Goal: Find specific page/section: Find specific page/section

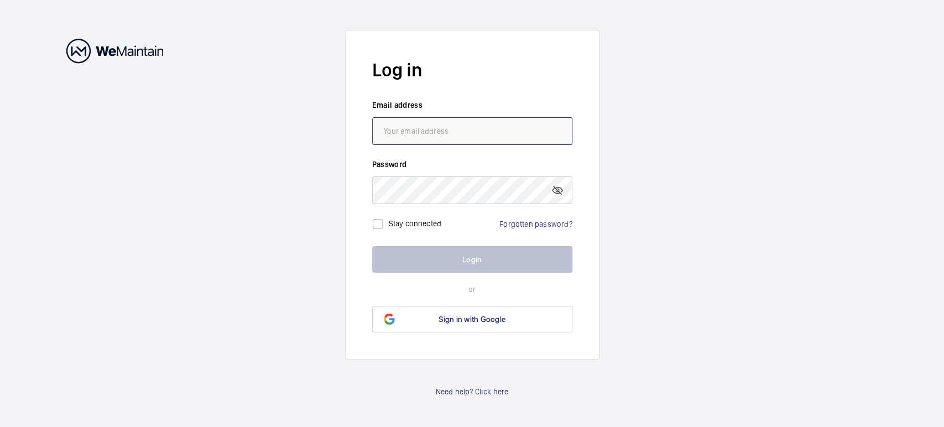
type input "[EMAIL_ADDRESS][DOMAIN_NAME]"
click at [466, 260] on button "Login" at bounding box center [472, 259] width 200 height 27
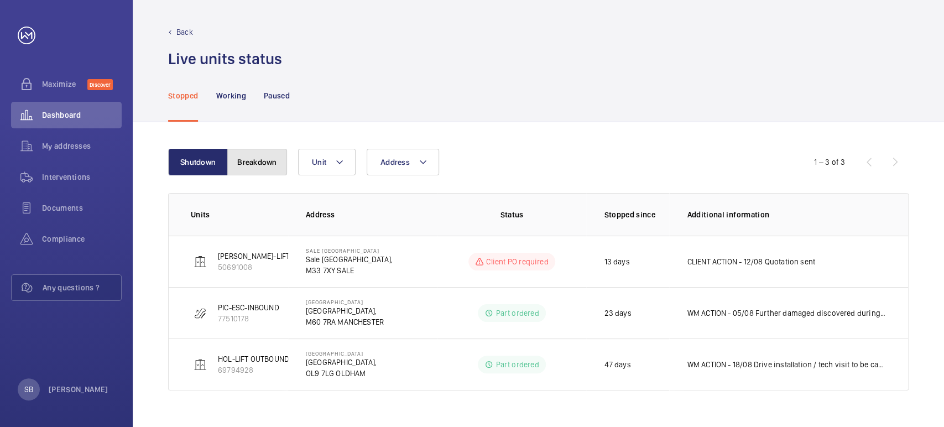
click at [264, 160] on button "Breakdown" at bounding box center [257, 162] width 60 height 27
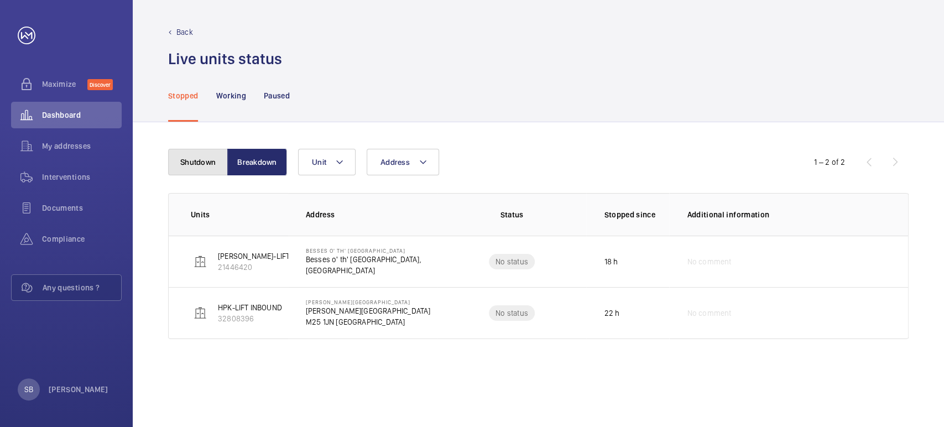
click at [197, 158] on button "Shutdown" at bounding box center [198, 162] width 60 height 27
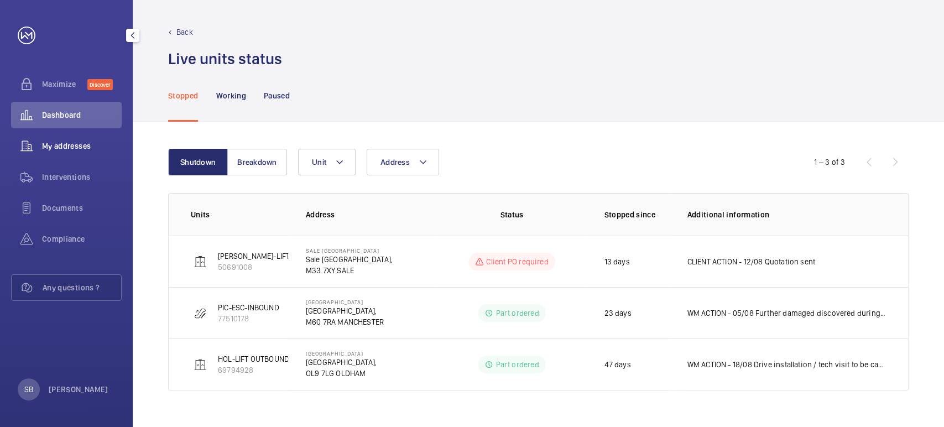
click at [92, 139] on div "My addresses" at bounding box center [66, 146] width 111 height 27
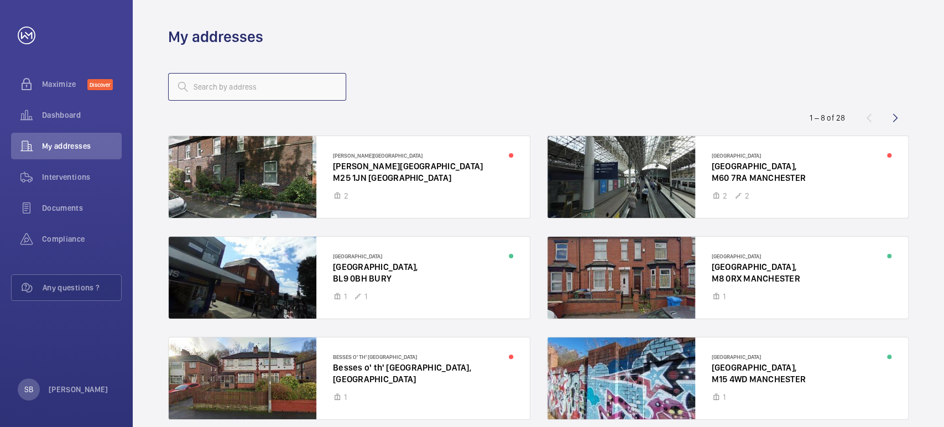
click at [310, 96] on input "text" at bounding box center [257, 87] width 178 height 28
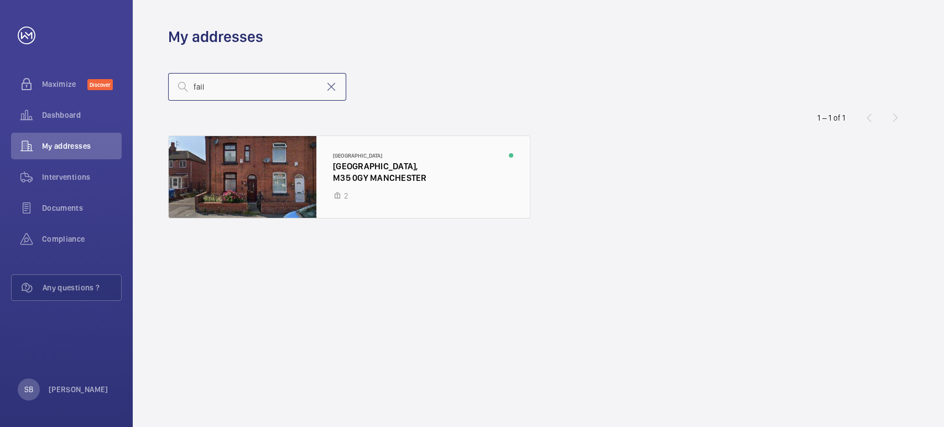
type input "fail"
click at [338, 192] on div at bounding box center [349, 177] width 361 height 82
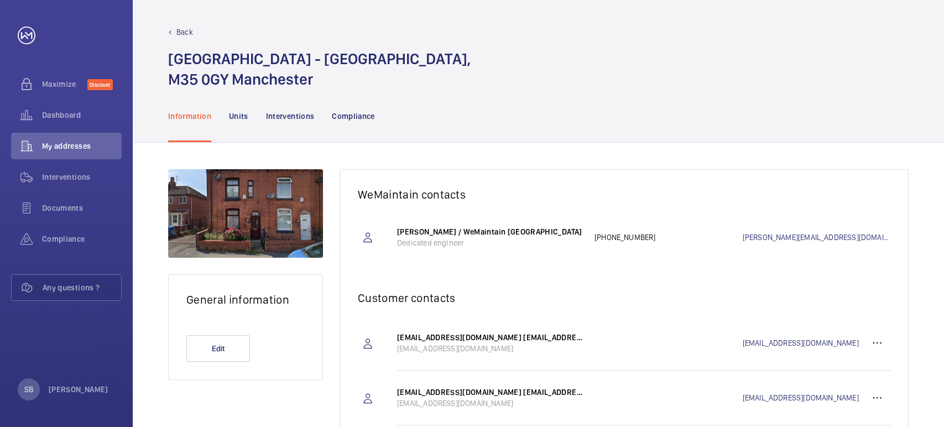
click at [249, 118] on nav "Information Units Interventions Compliance" at bounding box center [271, 116] width 207 height 53
click at [248, 117] on nav "Information Units Interventions Compliance" at bounding box center [271, 116] width 207 height 53
click at [241, 115] on p "Units" at bounding box center [238, 116] width 19 height 11
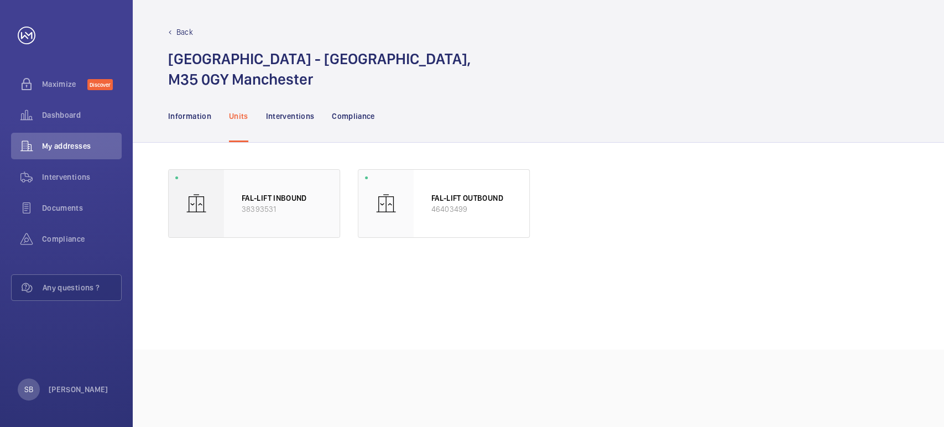
click at [284, 202] on p "FAL-LIFT INBOUND" at bounding box center [282, 197] width 80 height 11
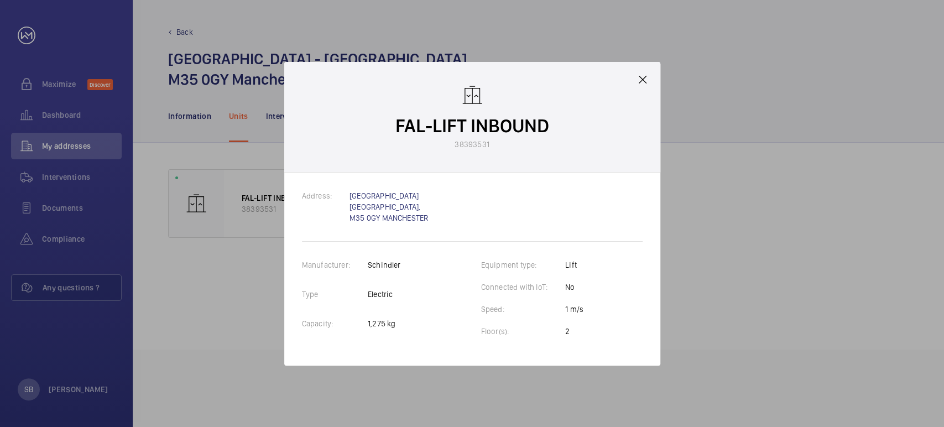
click at [717, 66] on div at bounding box center [472, 213] width 944 height 427
